Goal: Task Accomplishment & Management: Manage account settings

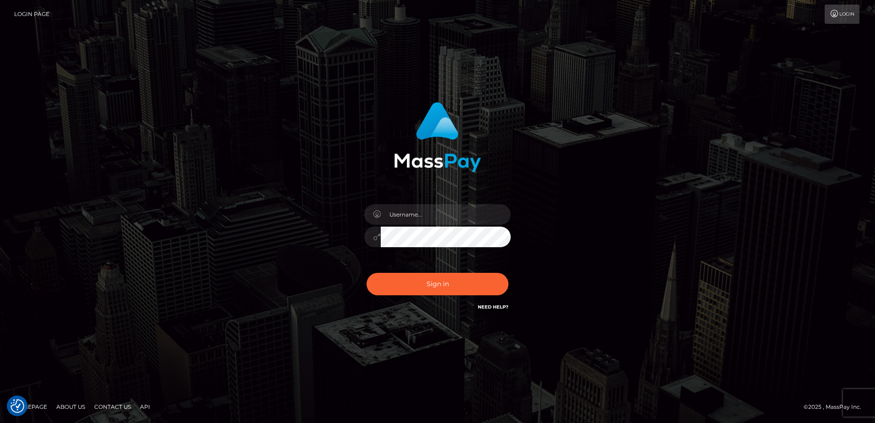
click at [413, 201] on div at bounding box center [437, 232] width 160 height 70
click at [413, 218] on input "text" at bounding box center [446, 214] width 130 height 21
paste input "adam.hollo@byborgenterprises.com"
type input "adam.hollo@byborgenterprises.com"
click at [275, 294] on div "adam.hollo@byborgenterprises.com" at bounding box center [438, 211] width 522 height 233
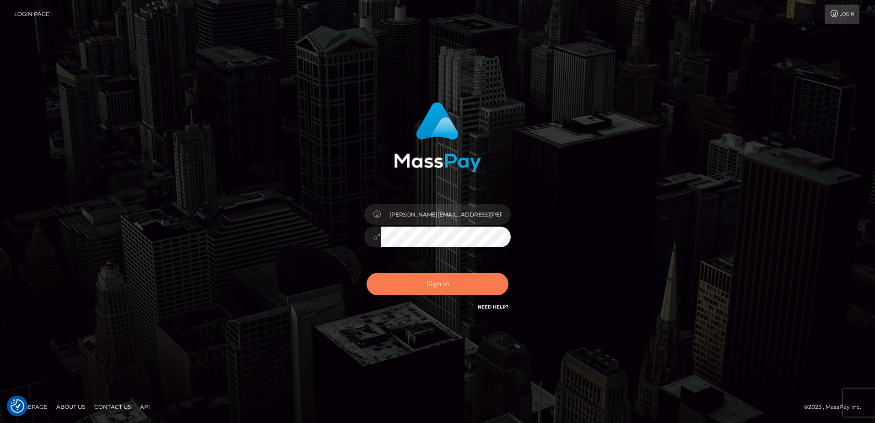
click at [444, 285] on button "Sign in" at bounding box center [438, 284] width 142 height 22
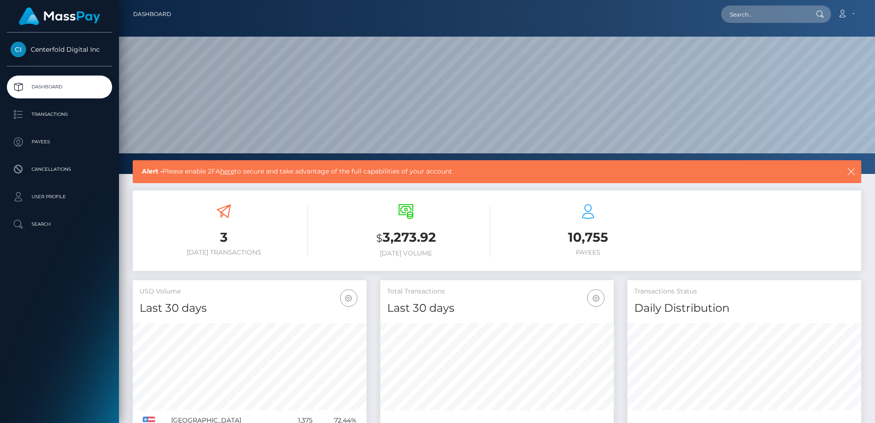
scroll to position [162, 233]
click at [26, 331] on div "Centerfold Digital Inc Dashboard Transactions Payees Cancellations Search" at bounding box center [59, 226] width 119 height 389
click at [51, 118] on p "Transactions" at bounding box center [60, 115] width 98 height 14
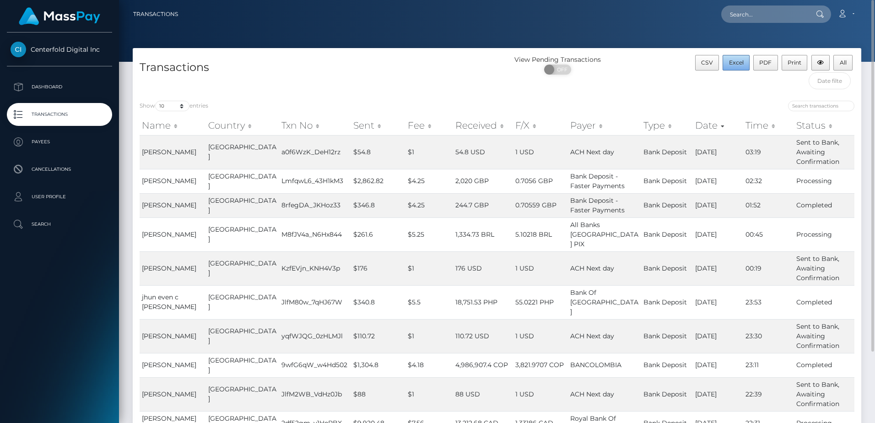
click at [735, 61] on span "Excel" at bounding box center [736, 62] width 15 height 7
click at [67, 338] on div "Centerfold Digital Inc Dashboard Transactions Payees Cancellations Search" at bounding box center [59, 226] width 119 height 389
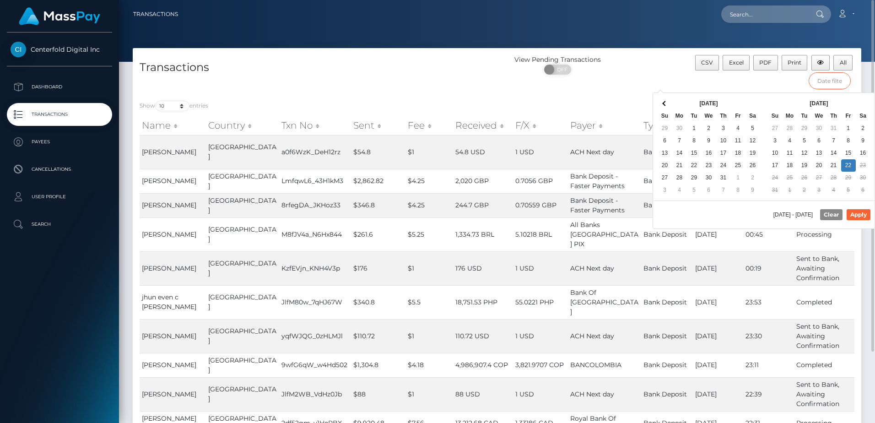
click at [830, 88] on input "text" at bounding box center [830, 80] width 42 height 17
click at [686, 96] on div "[DATE] Su Mo Tu We Th Fr Sa 29 30 1 2 3 4 5 6 7 8 9 10 11 12 13 14 15 16 17 18 …" at bounding box center [708, 147] width 111 height 108
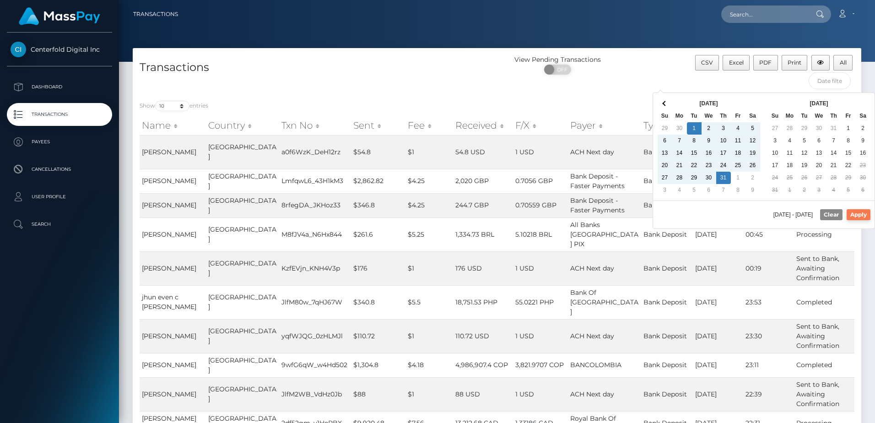
click at [862, 216] on button "Apply" at bounding box center [859, 214] width 24 height 11
type input "[DATE] - [DATE]"
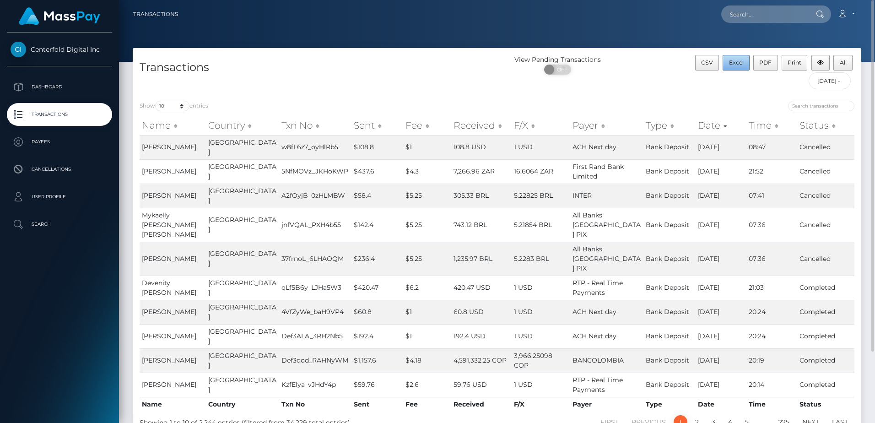
click at [738, 60] on span "Excel" at bounding box center [736, 62] width 15 height 7
click at [185, 107] on select "10 25 50 100 250 500 1,000 3,500" at bounding box center [172, 106] width 34 height 11
select select "3500"
click at [156, 101] on select "10 25 50 100 250 500 1,000 3,500" at bounding box center [172, 106] width 34 height 11
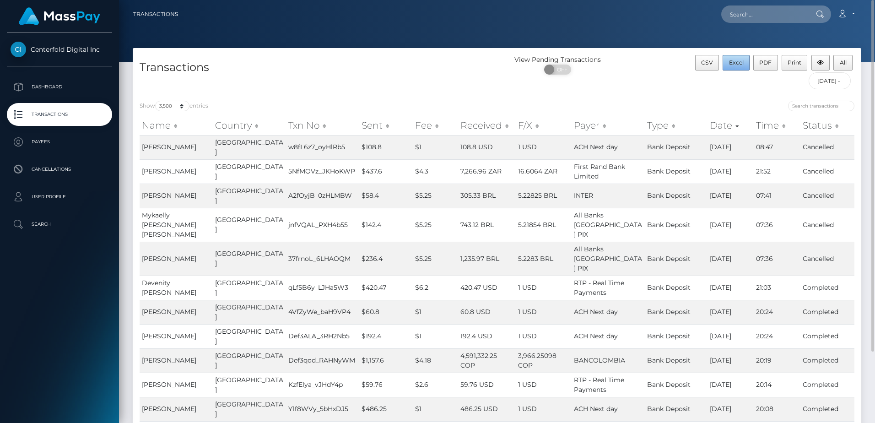
click at [737, 66] on span "Excel" at bounding box center [736, 62] width 15 height 7
click at [28, 401] on div "Centerfold Digital Inc Dashboard Transactions Payees Cancellations Search" at bounding box center [59, 226] width 119 height 389
